Goal: Task Accomplishment & Management: Manage account settings

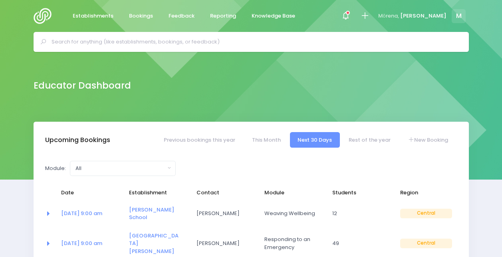
select select "5"
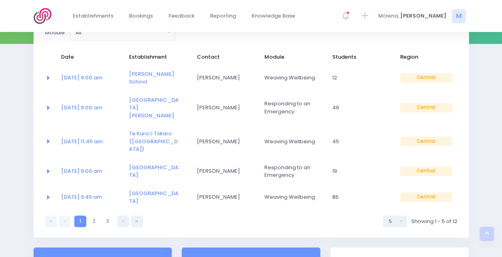
scroll to position [137, 0]
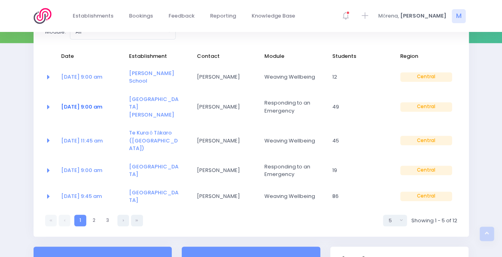
click at [95, 103] on link "16 Oct at 9:00 am" at bounding box center [81, 107] width 41 height 8
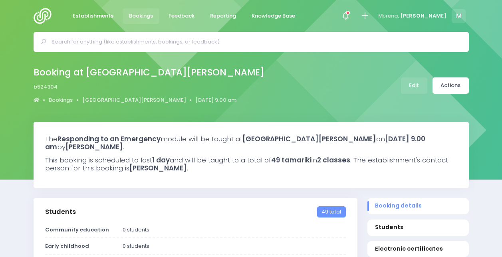
select select "5"
click at [414, 81] on link "Edit" at bounding box center [414, 85] width 26 height 16
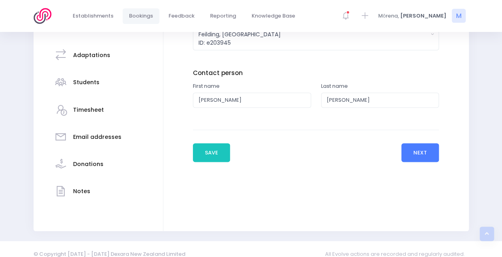
click at [434, 156] on button "Next" at bounding box center [420, 152] width 38 height 19
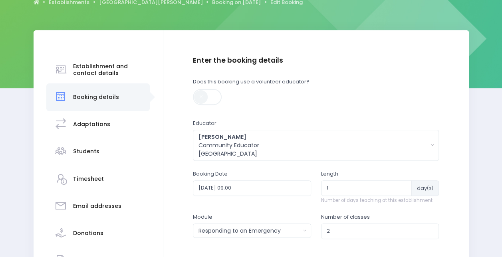
scroll to position [101, 0]
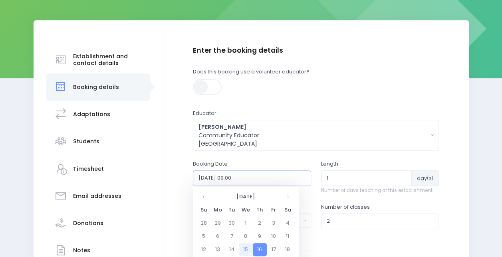
click at [299, 175] on input "2025-10-16 09:00" at bounding box center [252, 177] width 118 height 15
click at [273, 246] on td "17" at bounding box center [274, 249] width 14 height 13
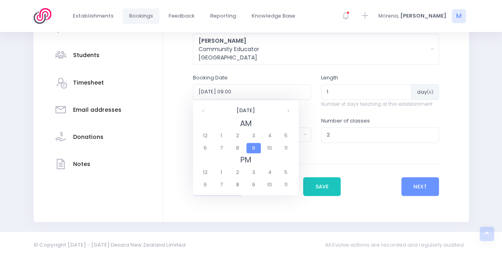
click at [254, 147] on span "9" at bounding box center [253, 148] width 14 height 10
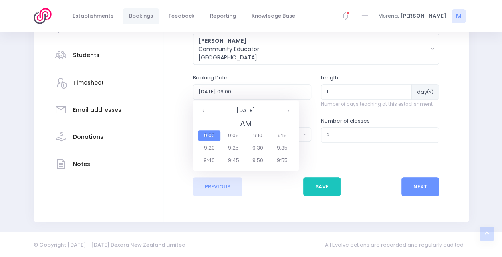
click at [208, 133] on span "9:00" at bounding box center [209, 136] width 22 height 10
type input "2025-10-17 09:00"
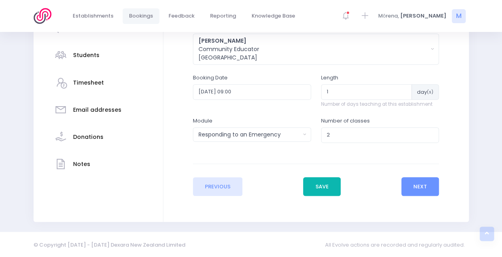
click at [324, 183] on button "Save" at bounding box center [322, 186] width 38 height 19
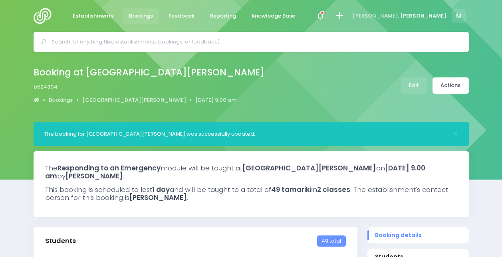
select select "5"
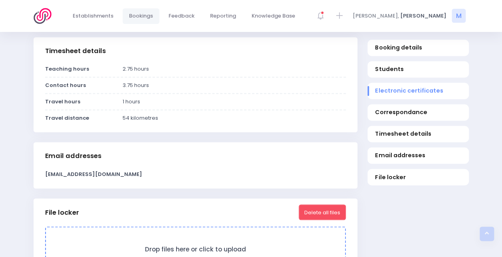
scroll to position [378, 0]
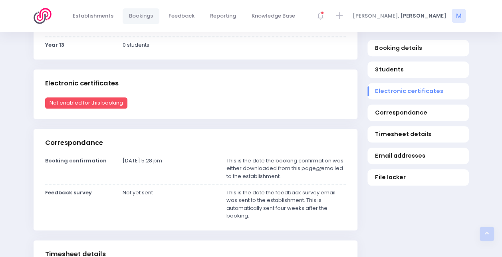
click at [54, 21] on img at bounding box center [45, 16] width 23 height 16
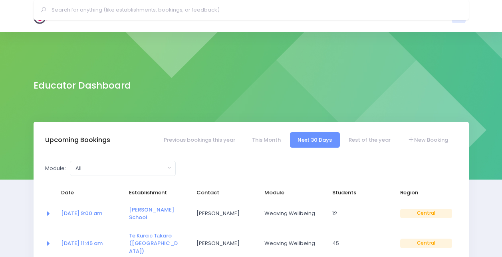
select select "5"
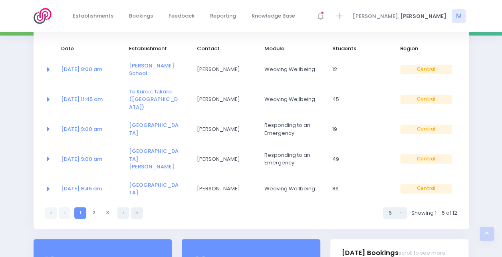
scroll to position [144, 0]
click at [123, 213] on icon at bounding box center [124, 213] width 2 height 0
select select "5"
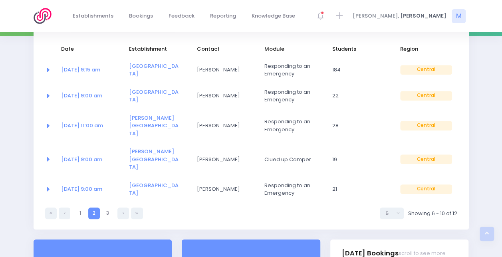
click at [123, 213] on icon at bounding box center [124, 213] width 2 height 0
select select "5"
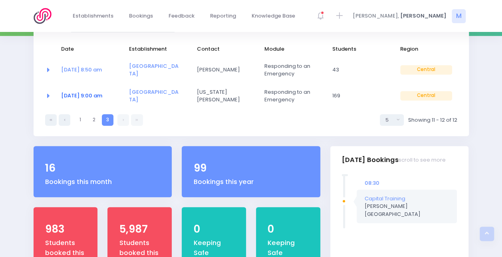
click at [91, 94] on link "10 Nov at 9:00 am" at bounding box center [81, 96] width 41 height 8
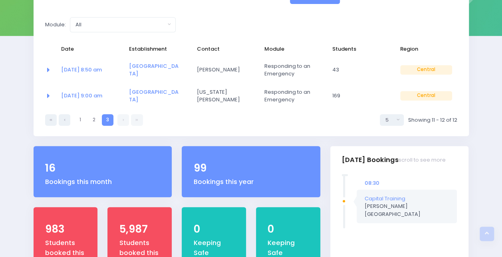
scroll to position [0, 0]
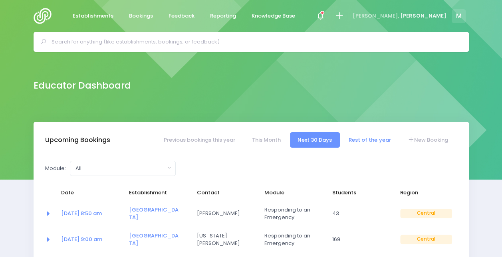
click at [372, 138] on link "Rest of the year" at bounding box center [369, 140] width 57 height 16
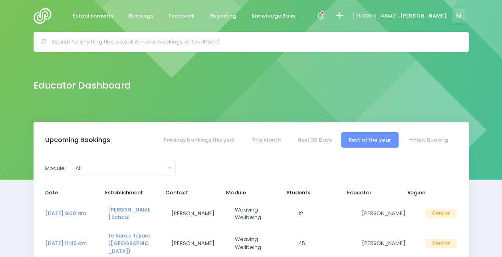
scroll to position [143, 0]
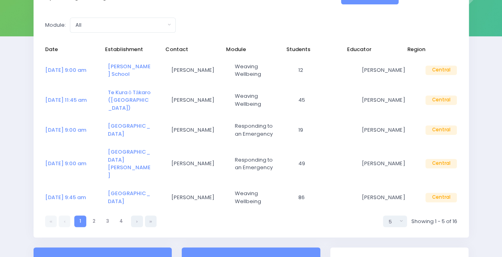
select select "5"
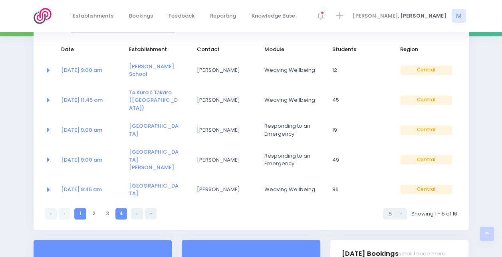
click at [122, 208] on link "4" at bounding box center [121, 214] width 12 height 12
select select "5"
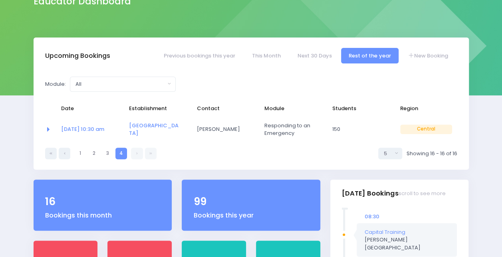
scroll to position [83, 0]
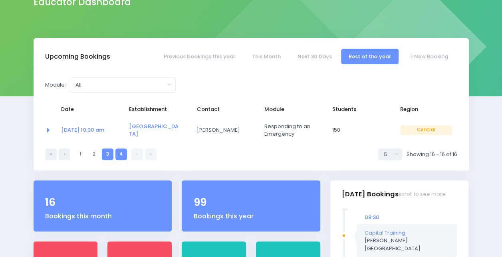
click at [109, 155] on link "3" at bounding box center [108, 155] width 12 height 12
select select "5"
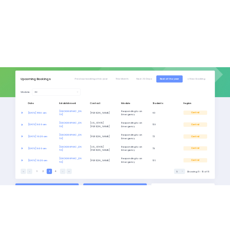
scroll to position [115, 0]
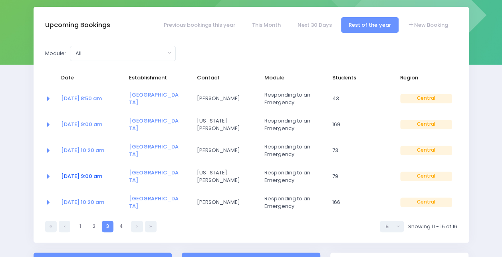
click at [97, 178] on link "18 Nov at 9:00 am" at bounding box center [81, 176] width 41 height 8
click at [96, 222] on link "2" at bounding box center [94, 227] width 12 height 12
select select "5"
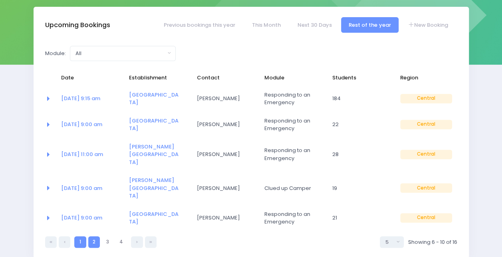
click at [80, 236] on link "1" at bounding box center [80, 242] width 12 height 12
select select "5"
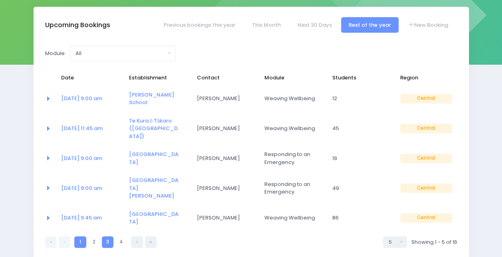
click at [106, 236] on link "3" at bounding box center [108, 242] width 12 height 12
select select "5"
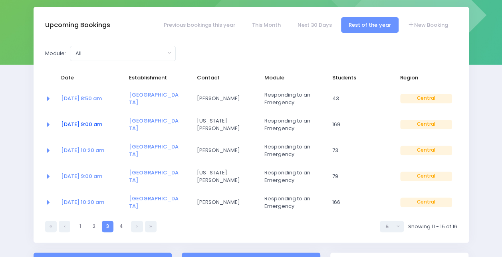
click at [97, 125] on link "10 Nov at 9:00 am" at bounding box center [81, 125] width 41 height 8
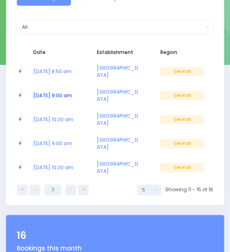
click at [62, 92] on link "10 Nov at 9:00 am" at bounding box center [52, 95] width 39 height 7
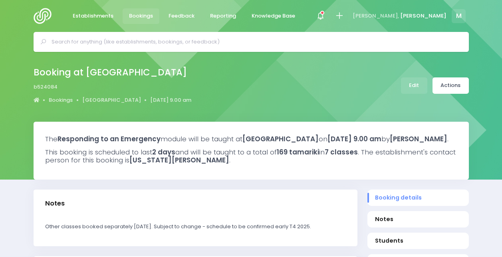
select select "5"
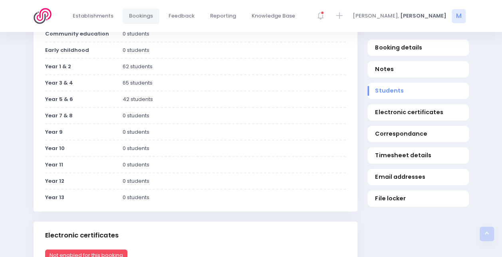
scroll to position [255, 0]
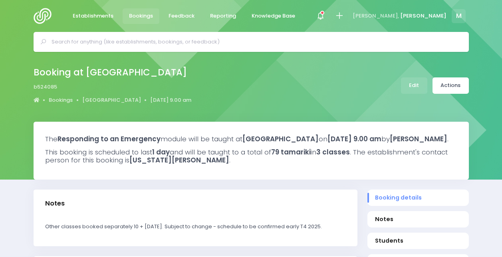
select select "5"
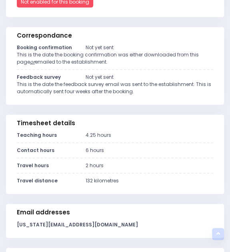
scroll to position [700, 0]
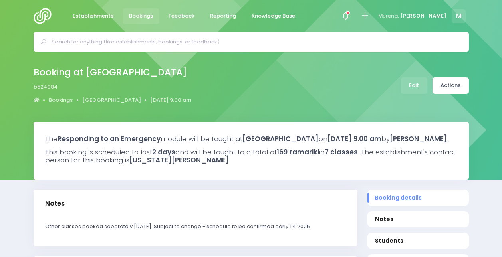
select select "5"
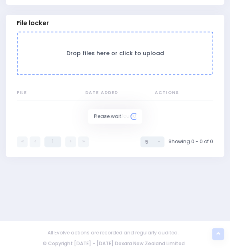
scroll to position [700, 0]
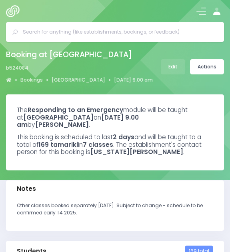
select select "5"
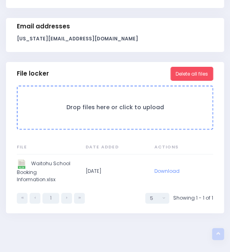
scroll to position [646, 0]
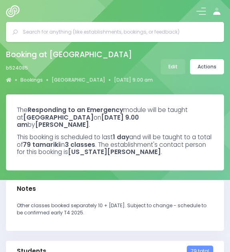
select select "5"
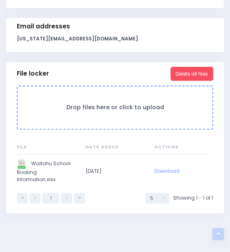
scroll to position [646, 0]
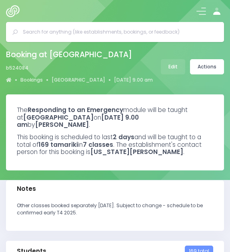
select select "5"
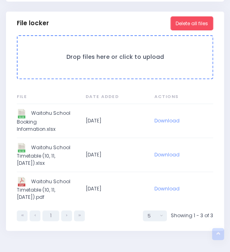
scroll to position [694, 0]
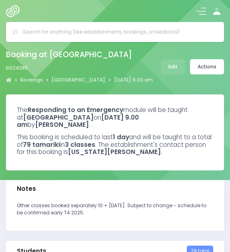
select select "5"
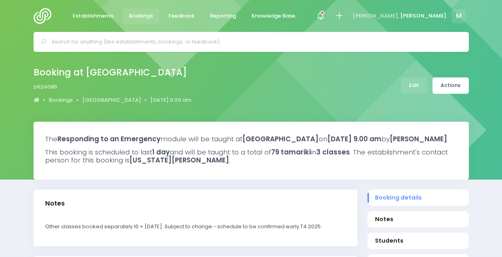
select select "5"
click at [450, 86] on link "Actions" at bounding box center [450, 85] width 36 height 16
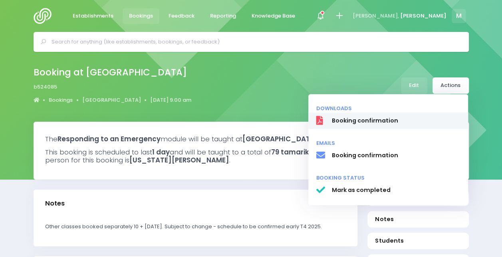
click at [359, 118] on span "Booking confirmation" at bounding box center [395, 121] width 129 height 8
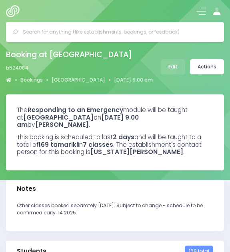
select select "5"
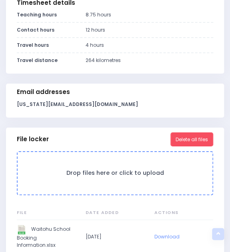
scroll to position [561, 0]
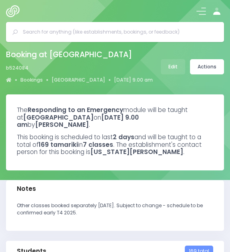
select select "5"
select select
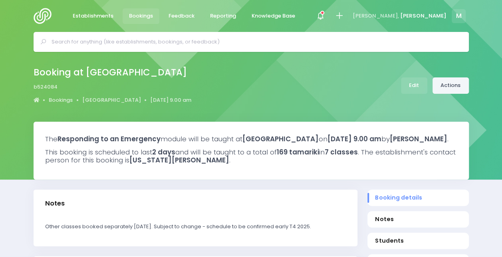
click at [229, 89] on link "Actions" at bounding box center [450, 85] width 36 height 16
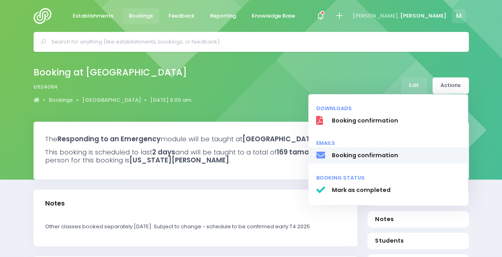
click at [229, 156] on span "Booking confirmation" at bounding box center [395, 155] width 129 height 8
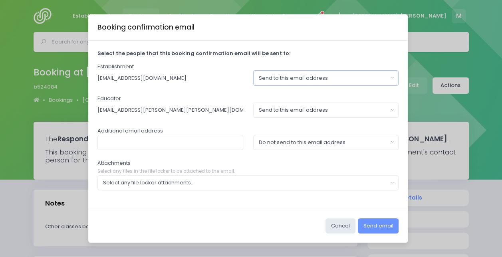
click at [229, 81] on div "Send to this email address" at bounding box center [323, 78] width 129 height 8
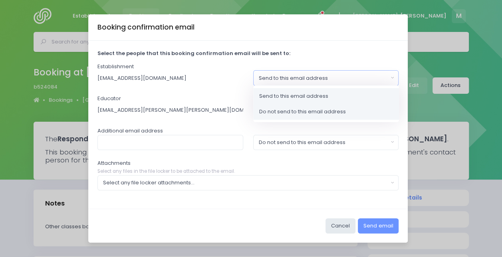
click at [229, 109] on span "Do not send to this email address" at bounding box center [302, 112] width 87 height 8
select select "no_email"
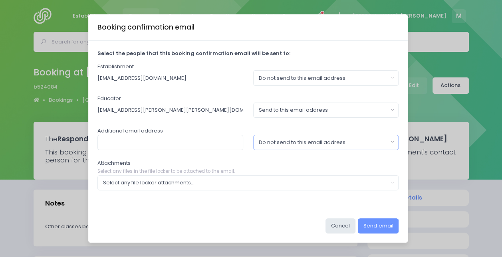
click at [229, 144] on div "Do not send to this email address" at bounding box center [323, 143] width 129 height 8
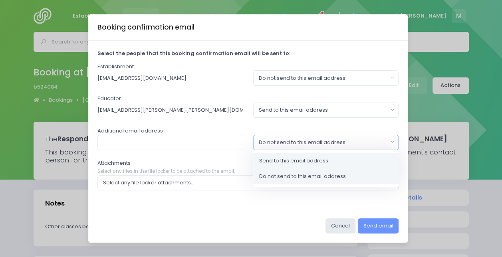
click at [229, 157] on span "Send to this email address" at bounding box center [293, 161] width 69 height 8
select select "send"
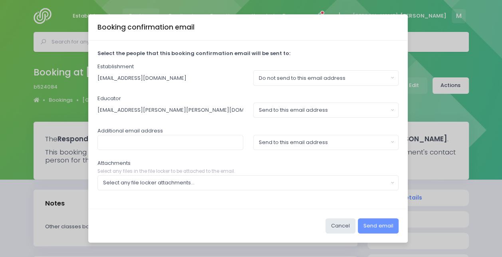
click at [229, 151] on div "Select the people that this booking confirmation email will be sent to: Establi…" at bounding box center [247, 125] width 319 height 168
click at [174, 143] on input "text" at bounding box center [170, 142] width 146 height 15
click at [199, 141] on input "maine.c" at bounding box center [170, 142] width 146 height 15
type input "maine.c@waitohu.school.nz"
click at [229, 179] on div "Select any file locker attachments..." at bounding box center [245, 183] width 285 height 8
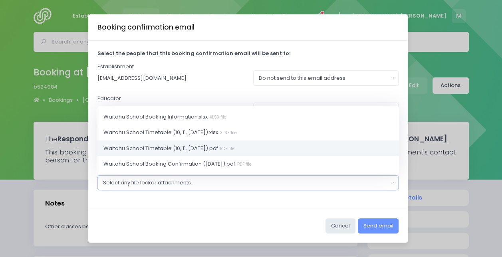
click at [217, 151] on span "Waitohu School Timetable (10, 11, 18.11.25).pdf PDF file" at bounding box center [168, 149] width 131 height 8
select select "11536"
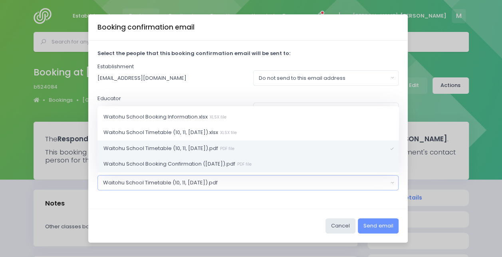
click at [198, 170] on link "Waitohu School Booking Confirmation (18.11.25).pdf PDF file" at bounding box center [247, 164] width 301 height 16
click at [229, 212] on div "Cancel Send email" at bounding box center [247, 226] width 319 height 34
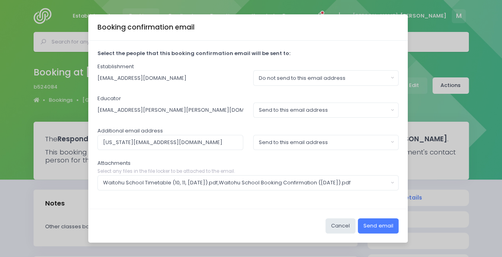
click at [229, 226] on button "Send email" at bounding box center [378, 225] width 41 height 15
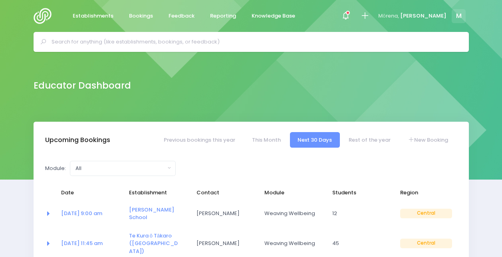
select select "5"
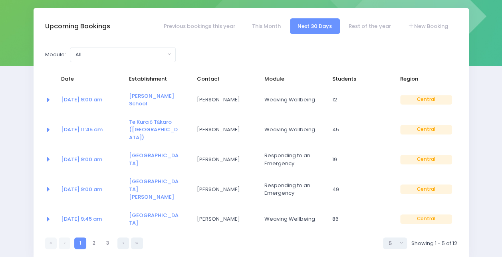
scroll to position [114, 0]
